Goal: Information Seeking & Learning: Learn about a topic

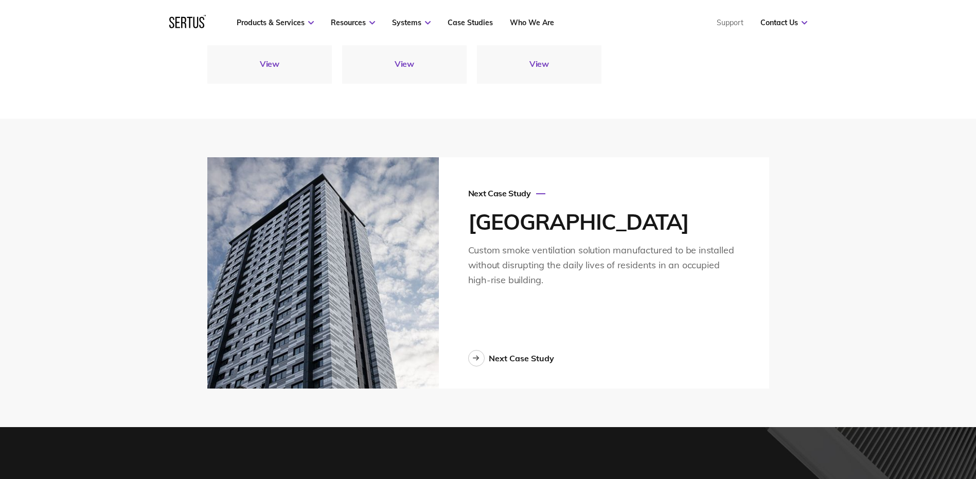
click at [315, 304] on img at bounding box center [322, 272] width 231 height 231
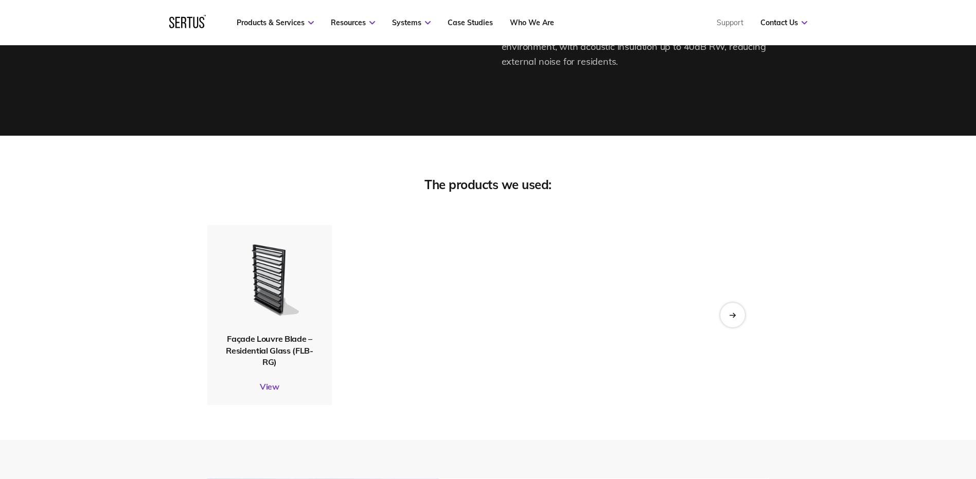
scroll to position [2109, 0]
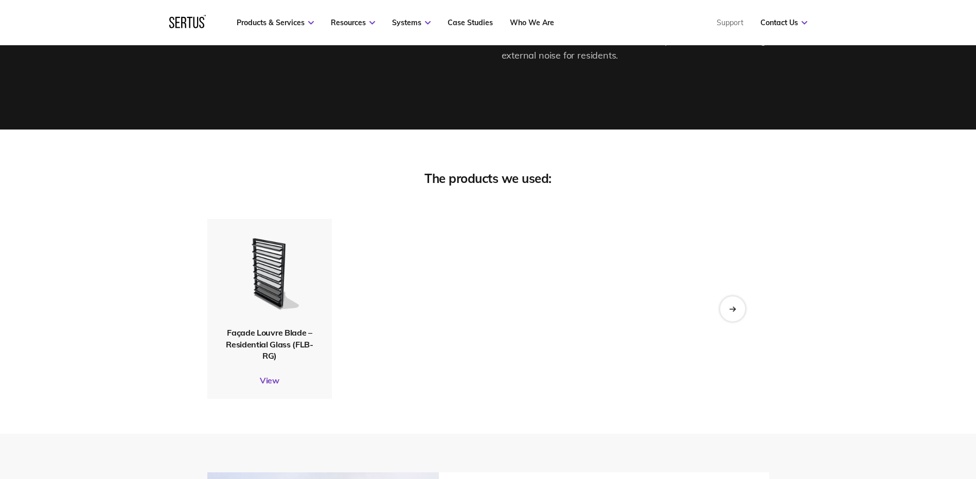
click at [725, 297] on div "Next slide" at bounding box center [732, 309] width 25 height 25
click at [722, 302] on div "Next slide" at bounding box center [732, 309] width 25 height 25
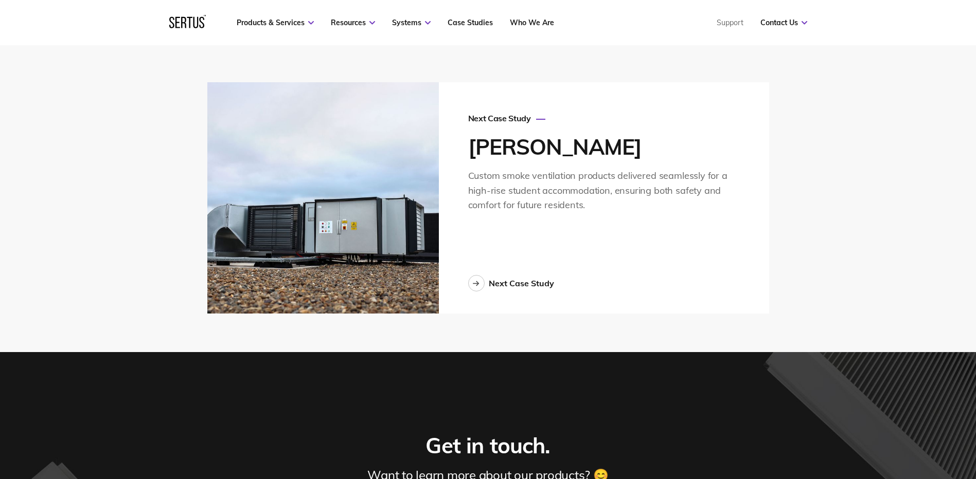
scroll to position [2494, 0]
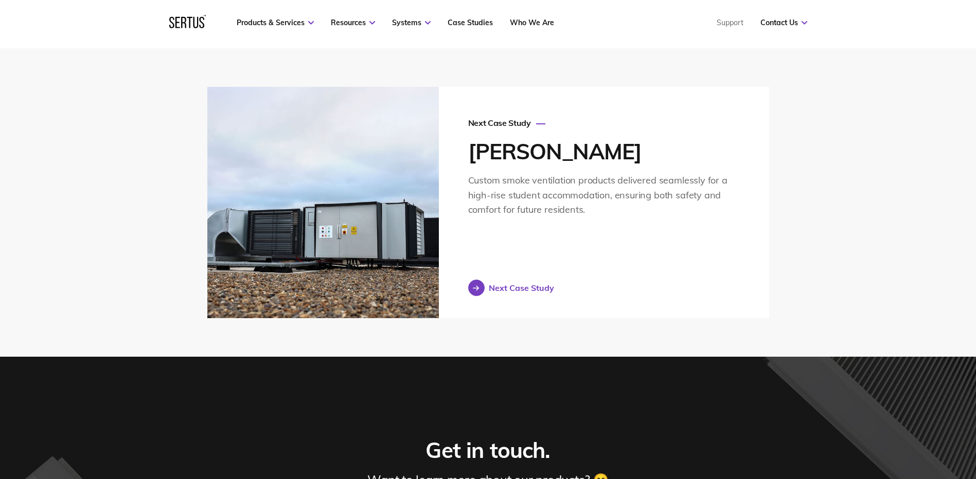
click at [522, 283] on div "Next Case Study" at bounding box center [521, 288] width 65 height 10
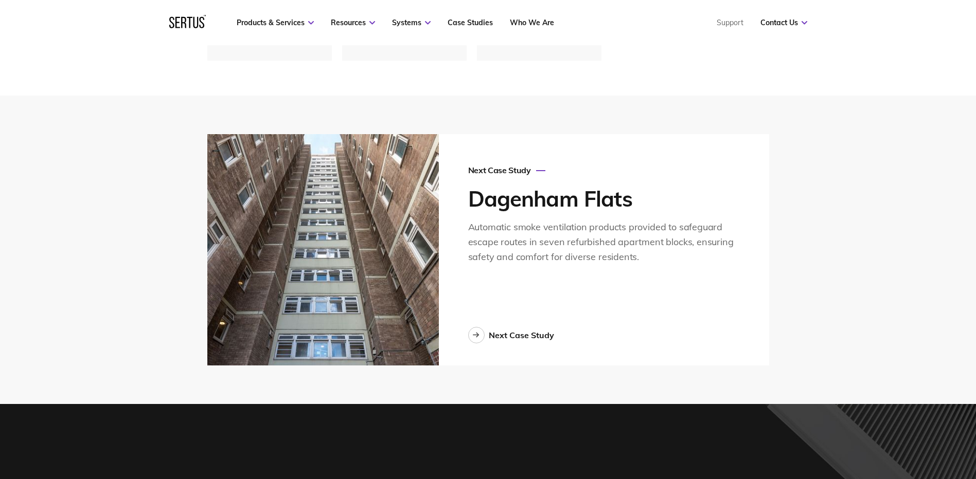
scroll to position [2777, 0]
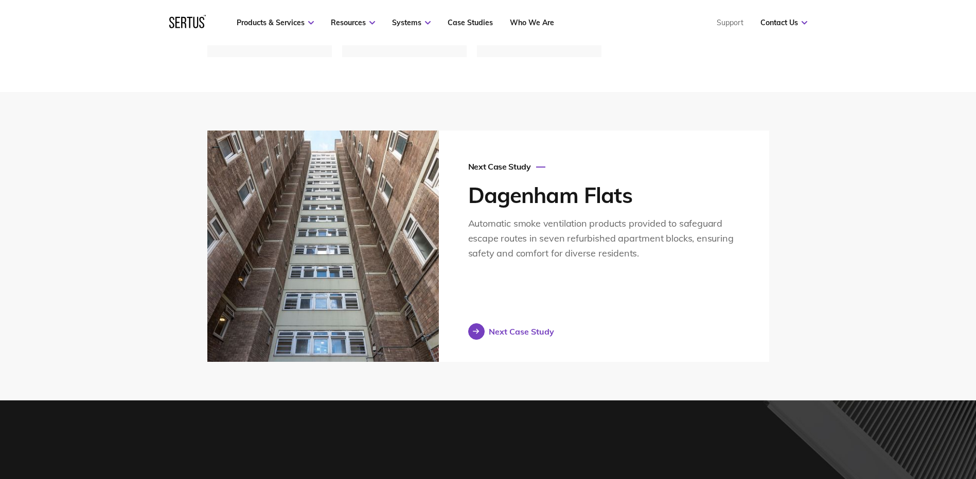
click at [494, 327] on div "Next Case Study" at bounding box center [521, 332] width 65 height 10
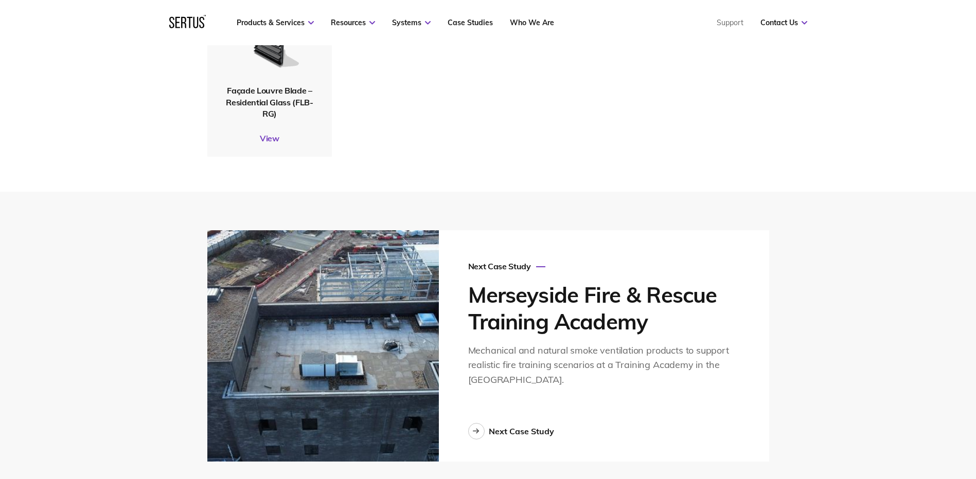
scroll to position [2572, 0]
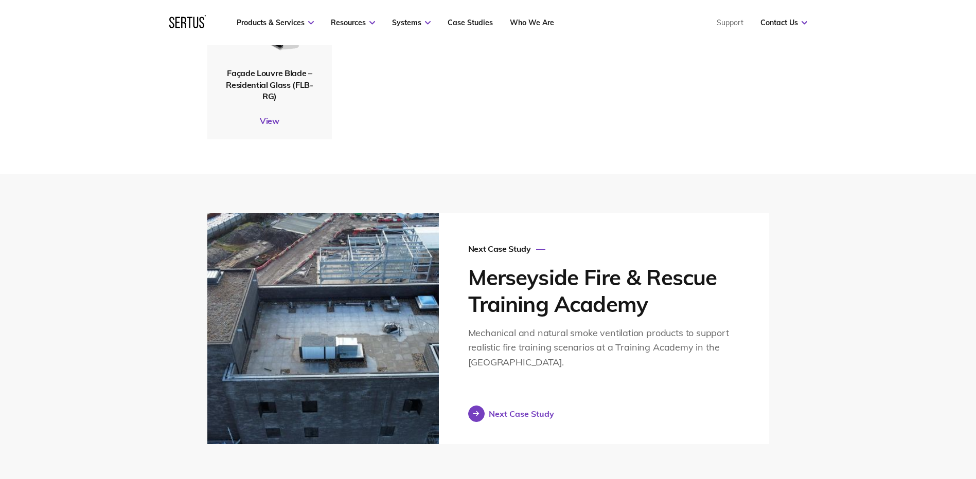
click at [517, 409] on div "Next Case Study" at bounding box center [521, 414] width 65 height 10
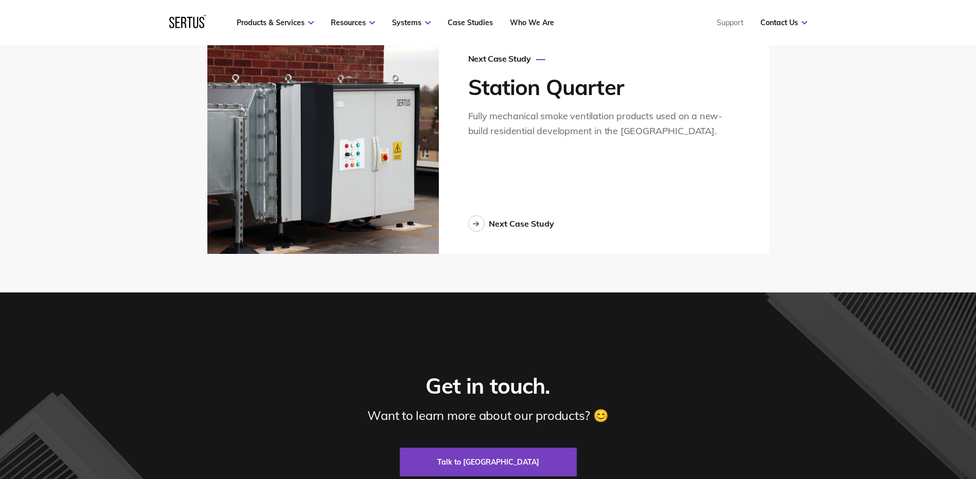
scroll to position [2777, 0]
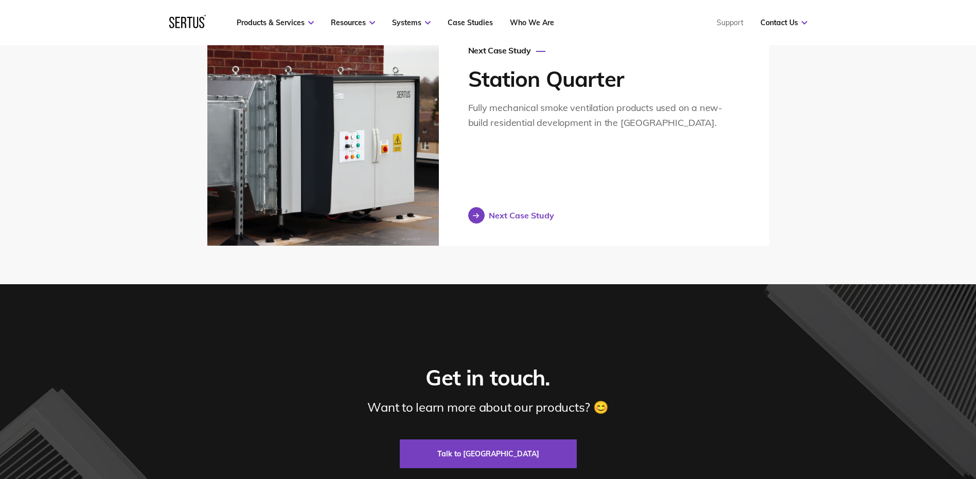
click at [510, 210] on div "Next Case Study" at bounding box center [521, 215] width 65 height 10
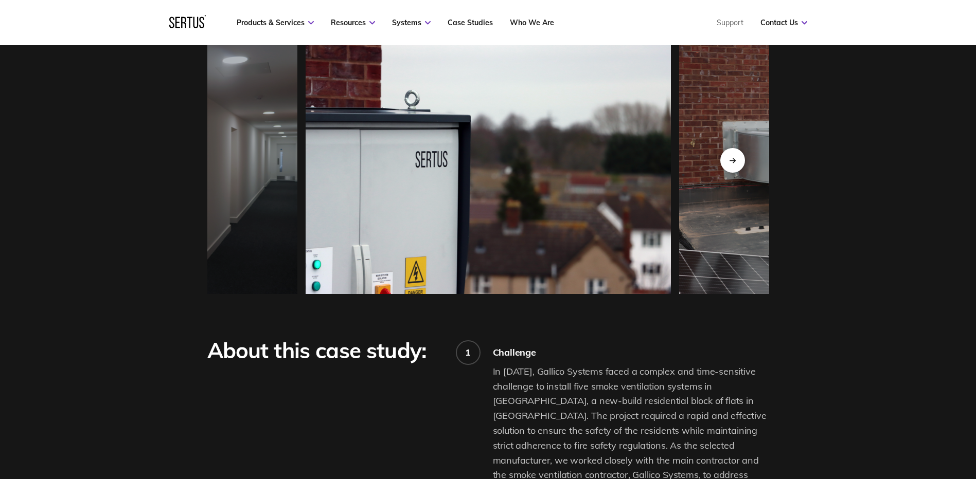
scroll to position [1029, 0]
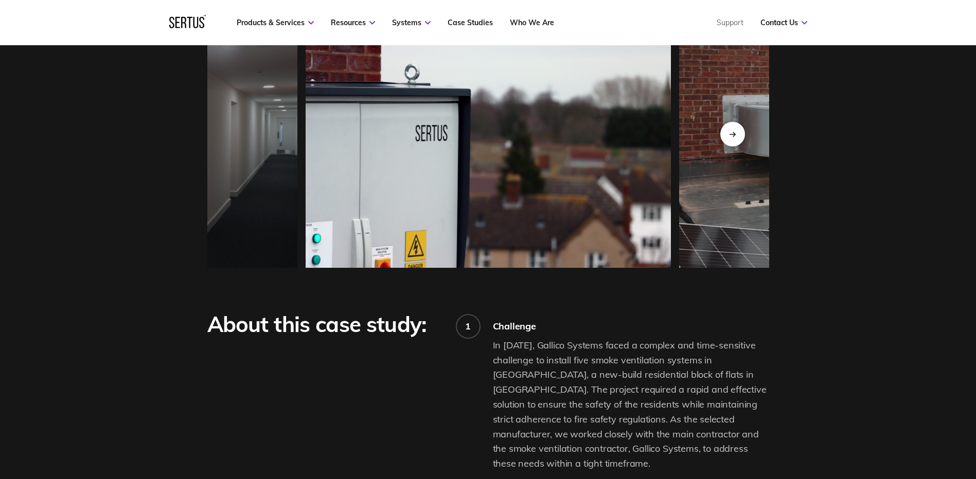
drag, startPoint x: 510, startPoint y: 207, endPoint x: 605, endPoint y: 370, distance: 188.3
click at [605, 370] on p "In [DATE], Gallico Systems faced a complex and time-sensitive challenge to inst…" at bounding box center [631, 404] width 276 height 133
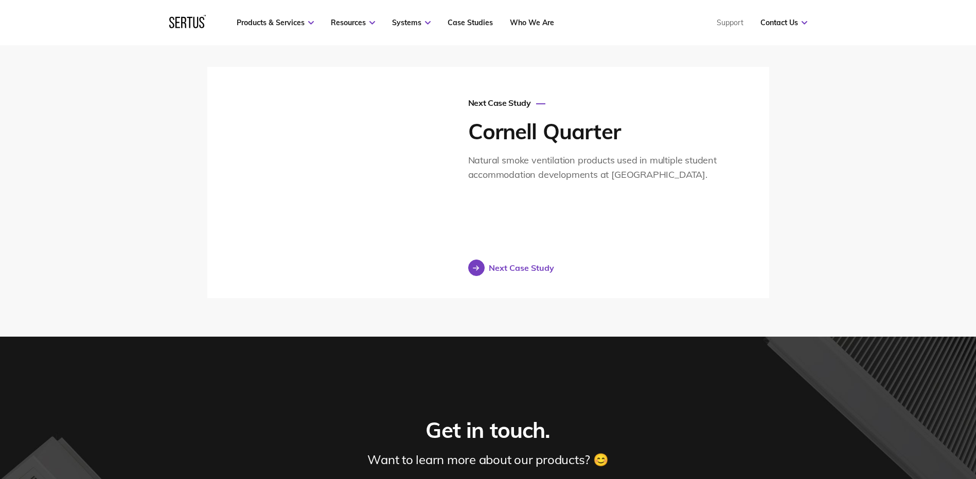
scroll to position [2520, 0]
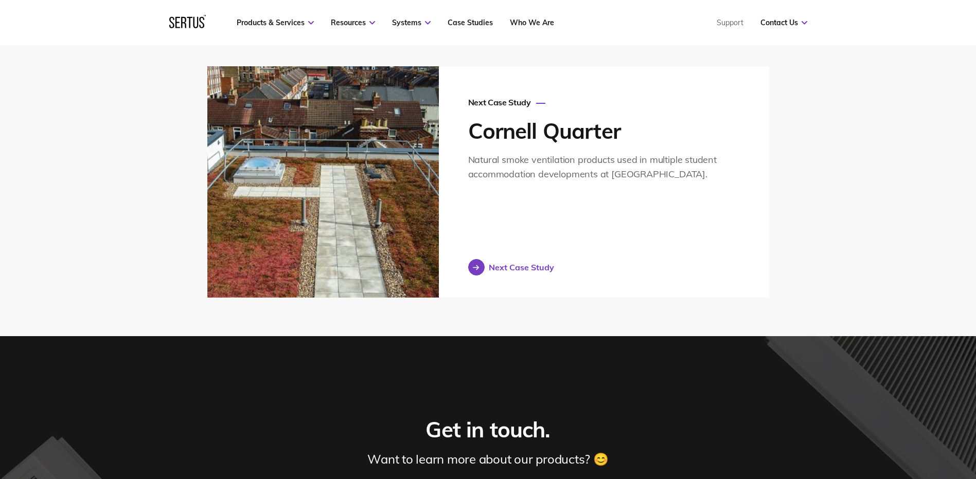
click at [534, 273] on div "Next Case Study" at bounding box center [521, 267] width 65 height 10
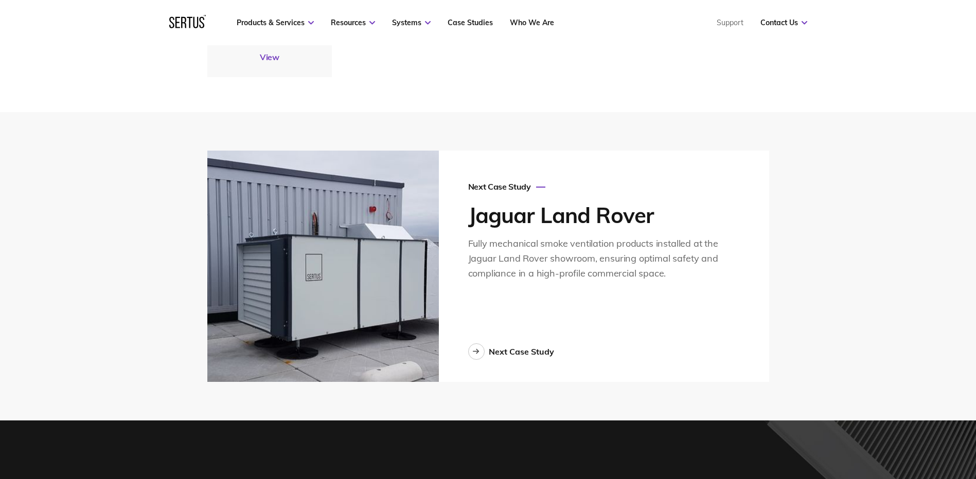
scroll to position [2417, 0]
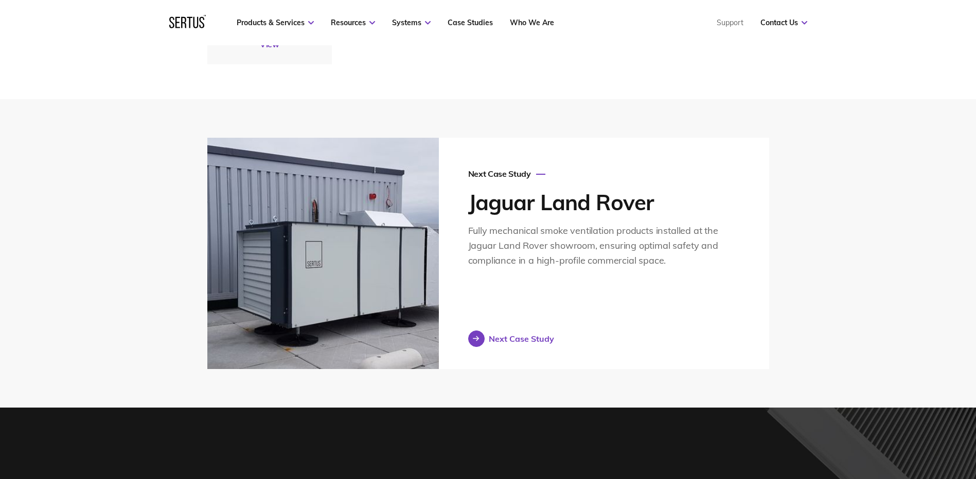
click at [523, 341] on div "Next Case Study" at bounding box center [521, 339] width 65 height 10
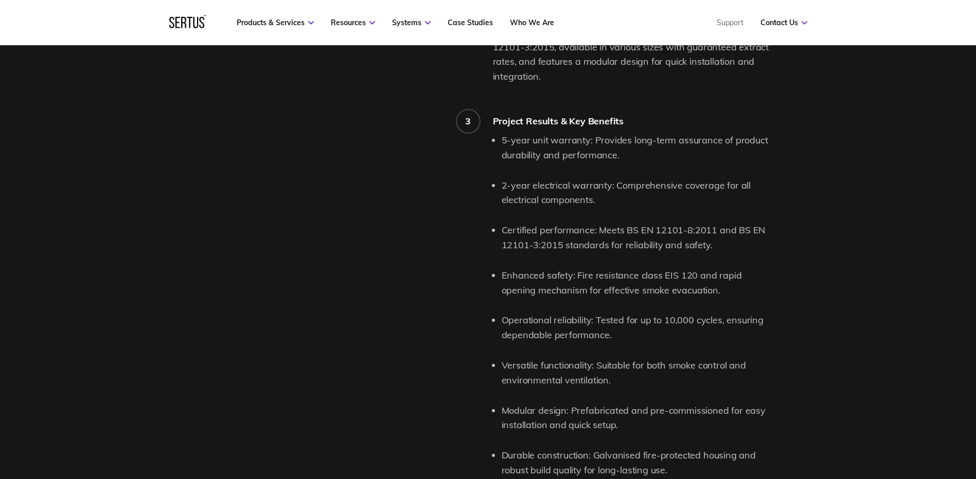
scroll to position [1800, 0]
